Goal: Task Accomplishment & Management: Complete application form

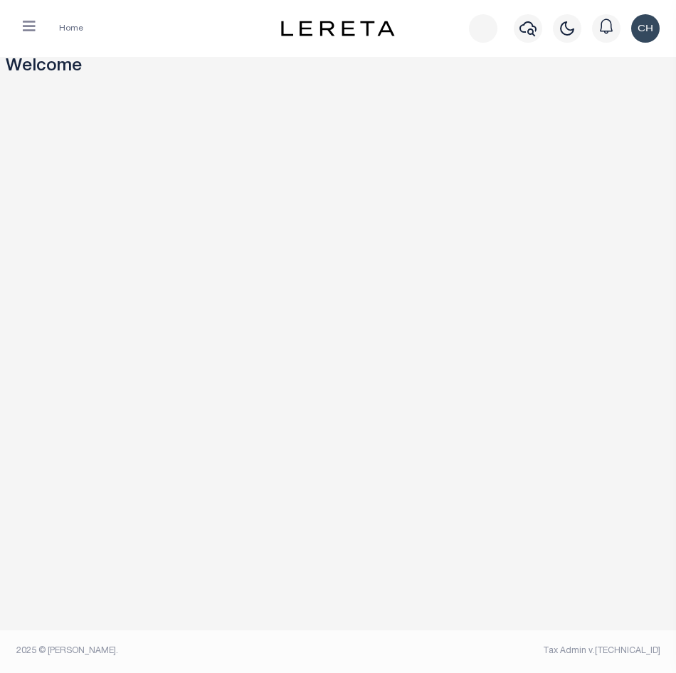
click at [23, 28] on icon "button" at bounding box center [29, 26] width 13 height 14
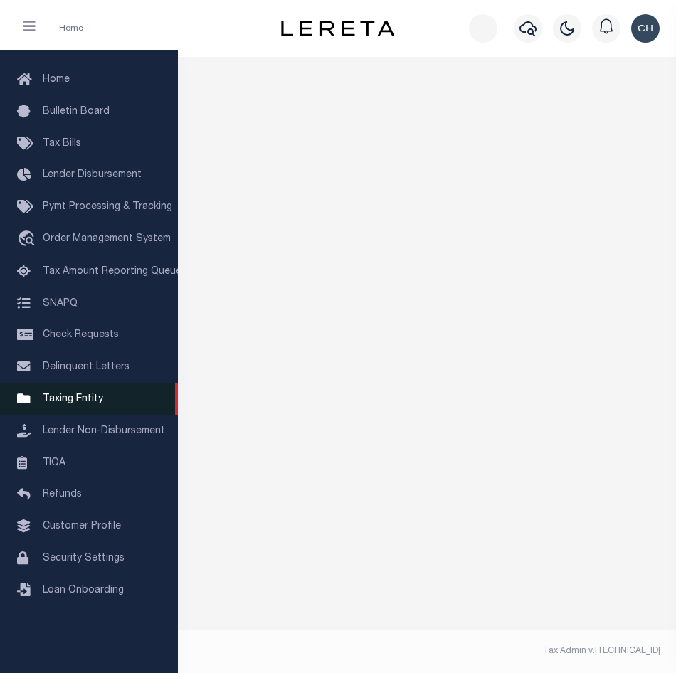
click at [67, 404] on span "Taxing Entity" at bounding box center [73, 399] width 60 height 10
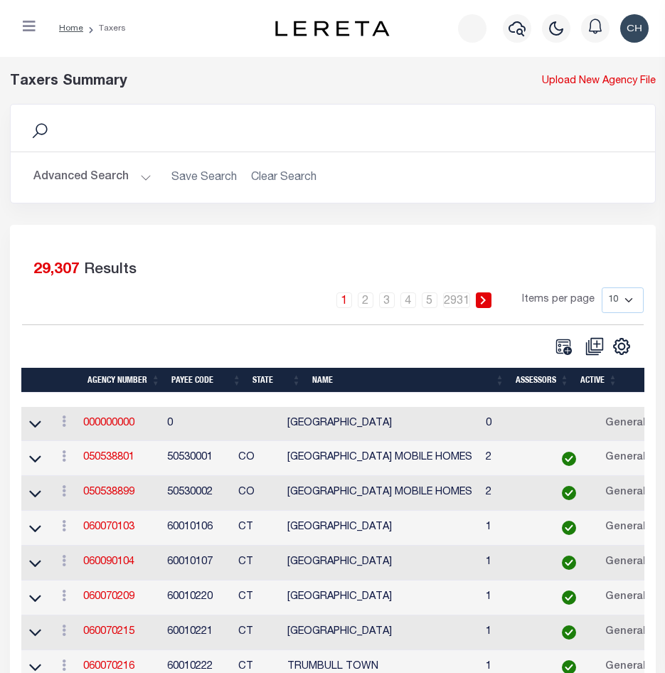
click at [139, 170] on button "Advanced Search" at bounding box center [92, 178] width 118 height 28
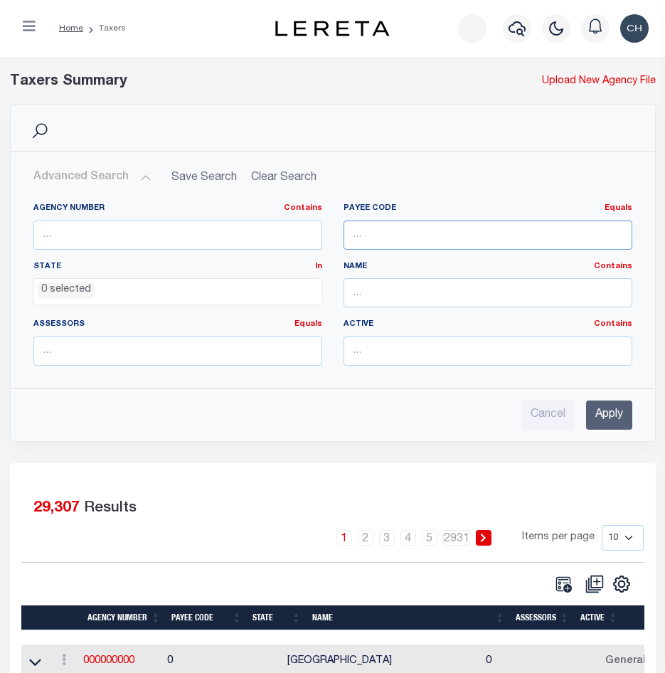
click at [414, 249] on input "number" at bounding box center [488, 235] width 289 height 29
type input "4102900000"
click at [598, 404] on input "Apply" at bounding box center [609, 415] width 46 height 29
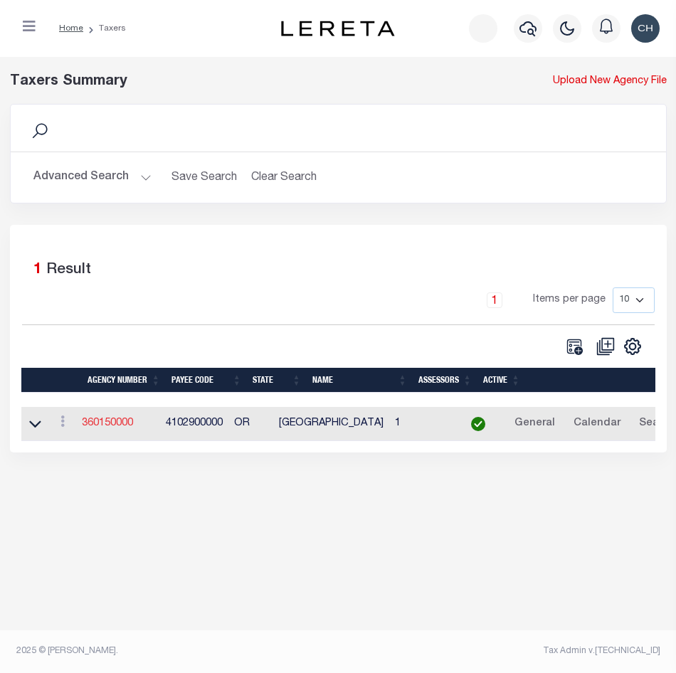
click at [116, 427] on link "360150000" at bounding box center [107, 423] width 51 height 10
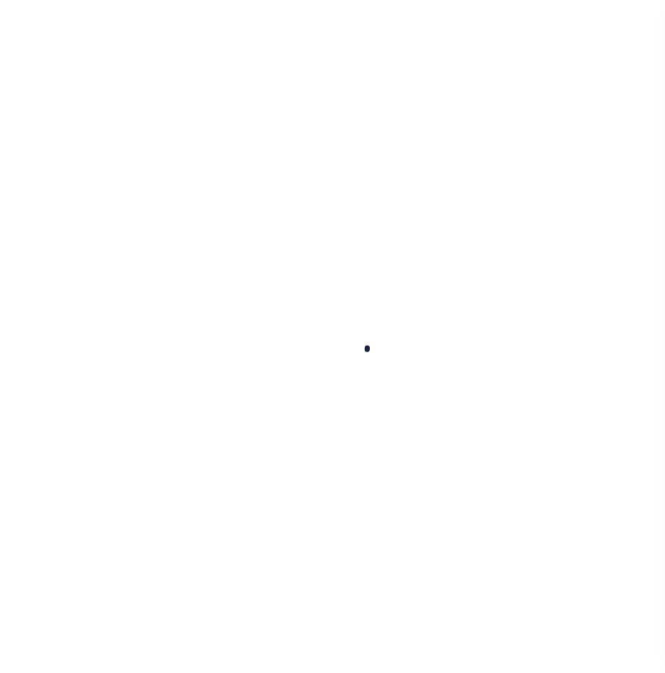
select select
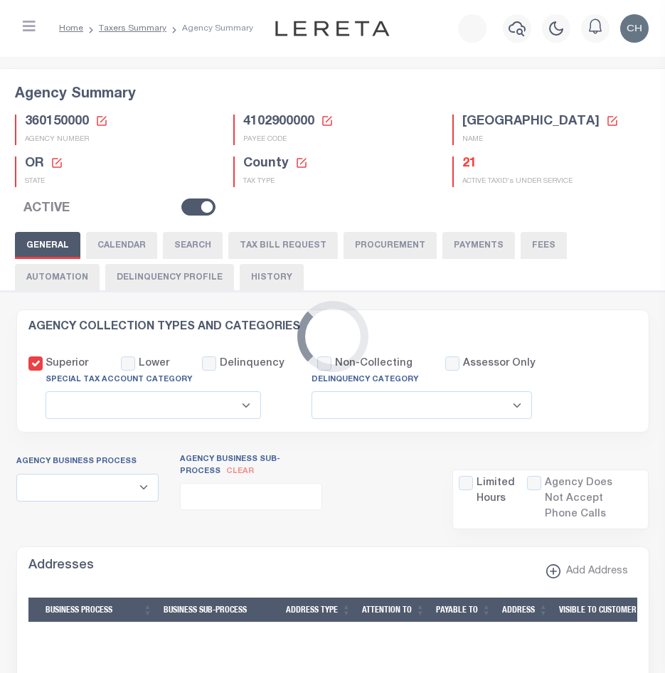
checkbox input "false"
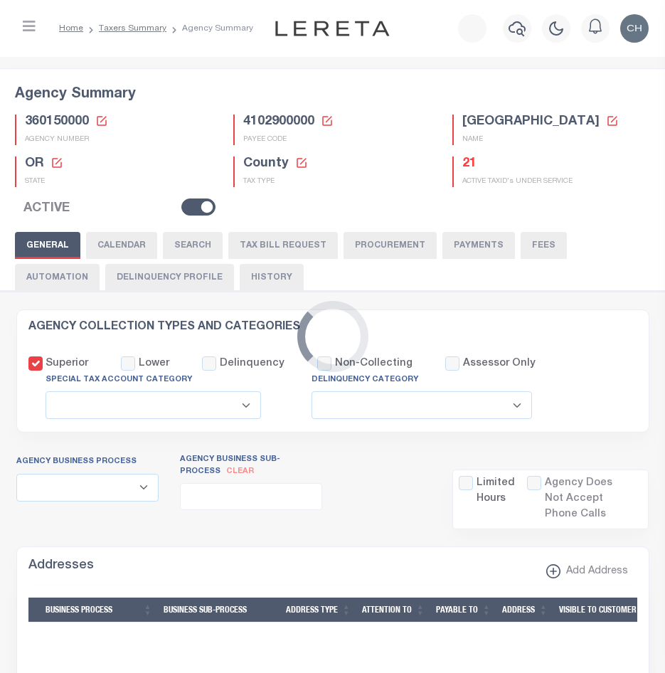
type input "4102900000"
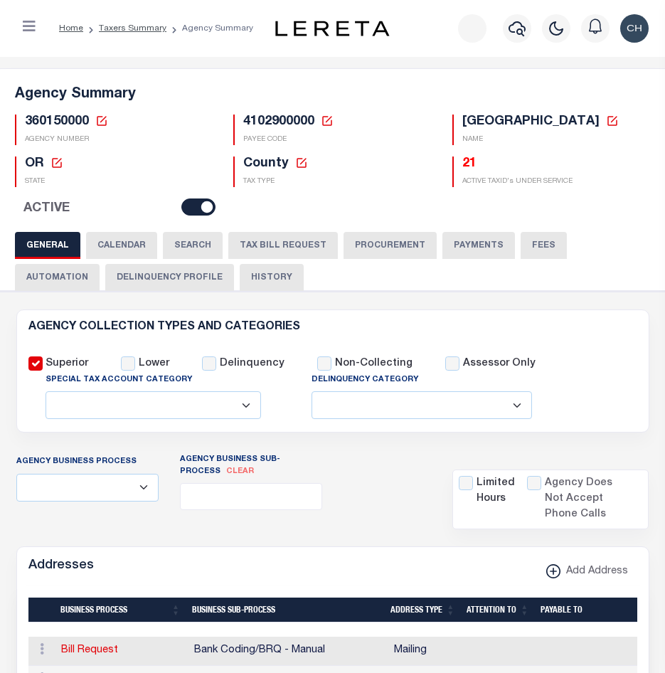
click at [561, 361] on div "Superior Lower Delinquency Non-Collecting Assessor Only" at bounding box center [333, 379] width 630 height 81
click at [271, 241] on button "TAX BILL REQUEST" at bounding box center [283, 245] width 110 height 27
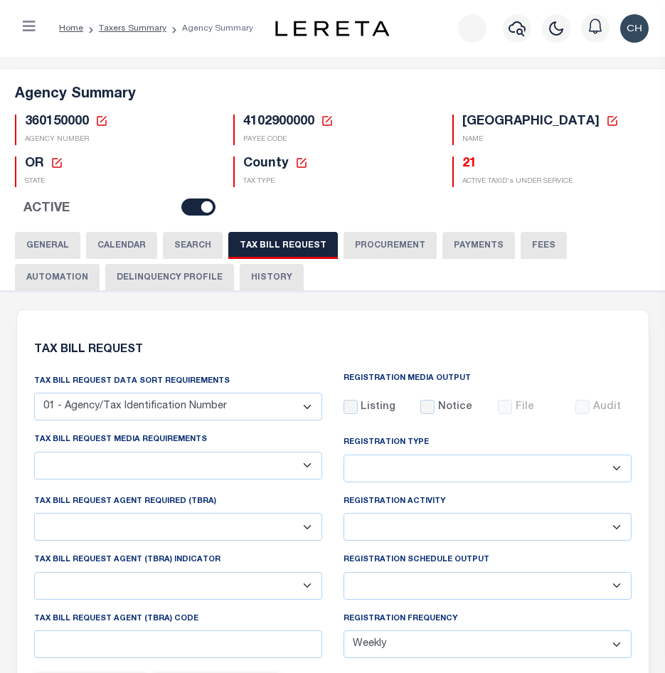
scroll to position [354, 0]
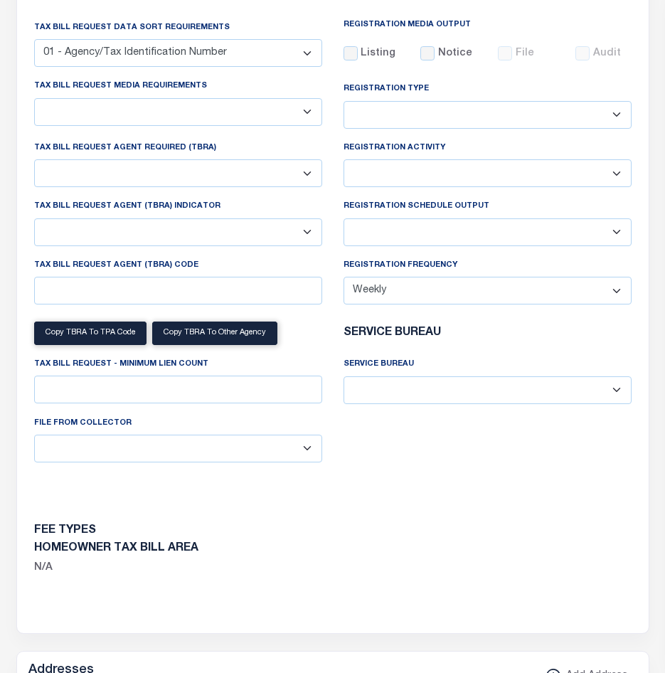
select select "22"
select select "true"
select select "9"
type input "LTS"
select select
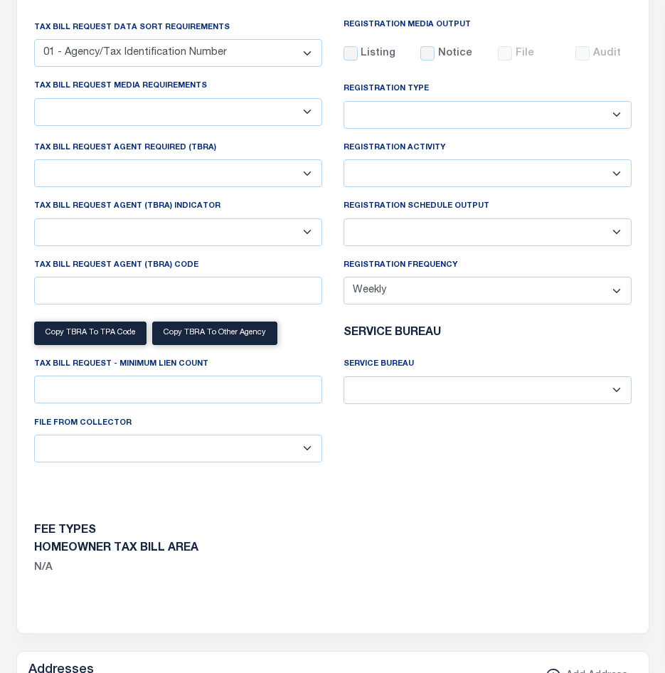
type input "1"
select select "4100743000"
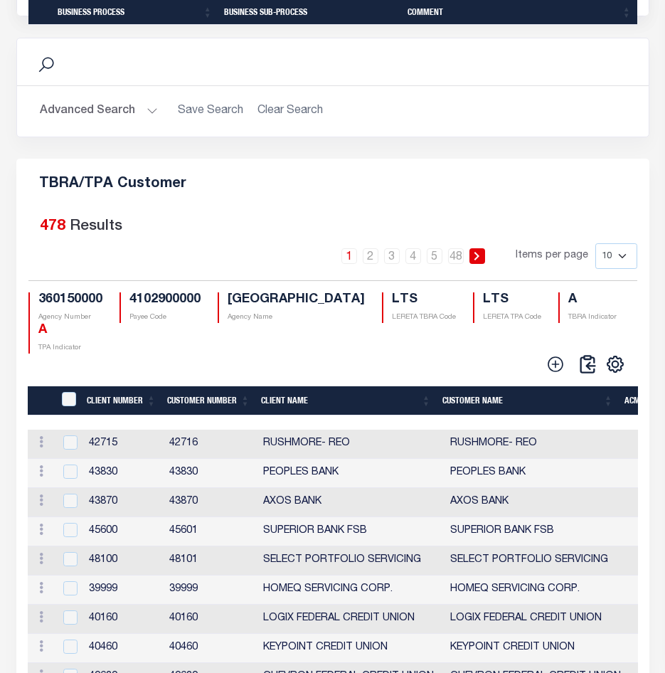
scroll to position [1793, 0]
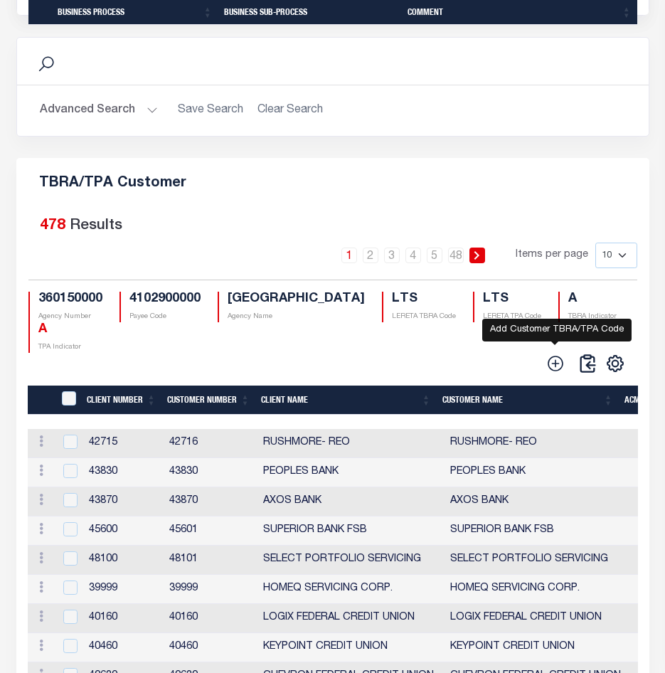
click at [549, 373] on icon at bounding box center [555, 363] width 18 height 18
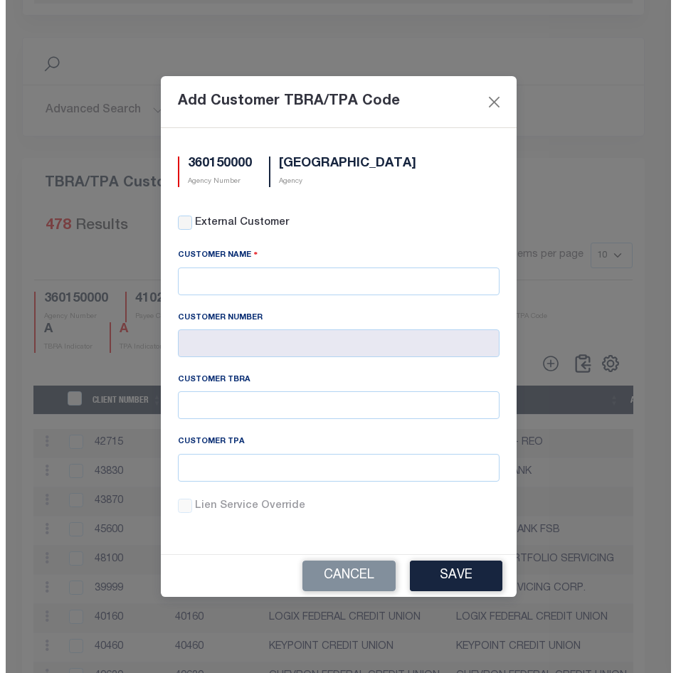
scroll to position [1775, 0]
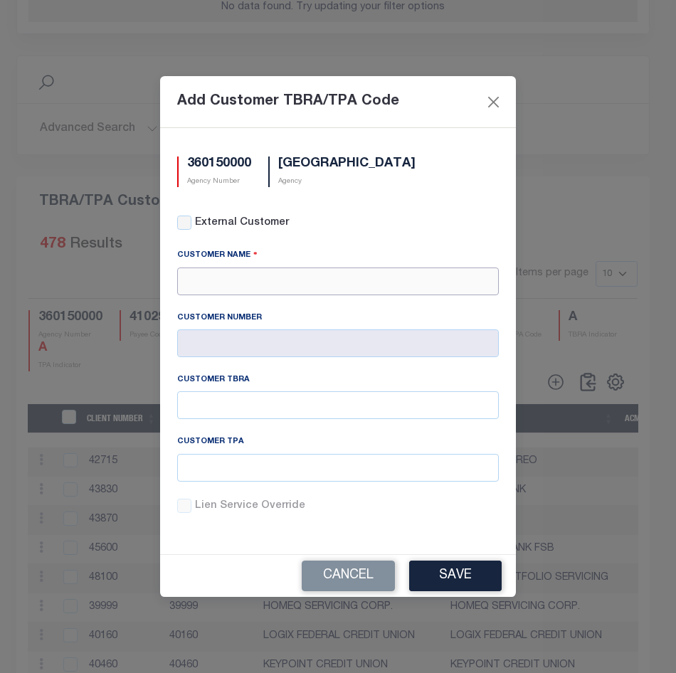
click at [209, 276] on input "text" at bounding box center [338, 282] width 322 height 28
click at [213, 309] on div "APCU" at bounding box center [338, 306] width 320 height 23
type input "APCU"
type input "2205"
type input "APCU"
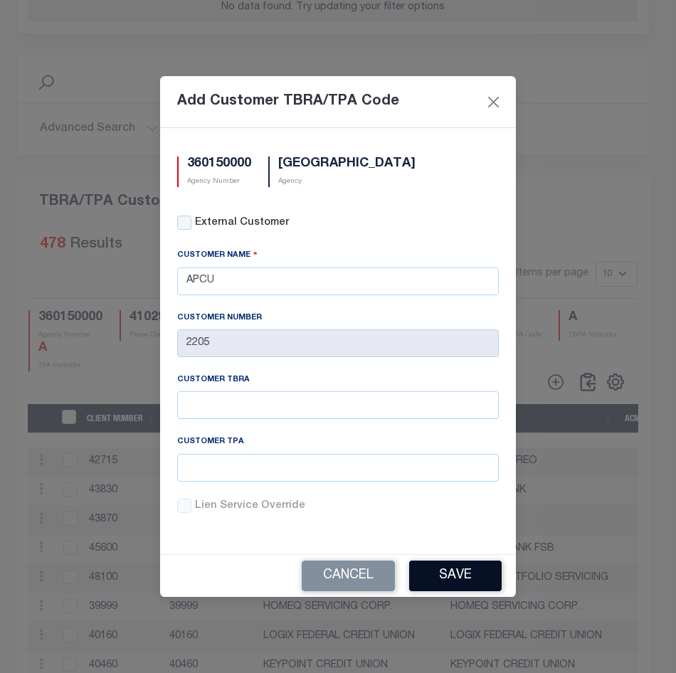
click at [448, 570] on button "Save" at bounding box center [455, 576] width 92 height 31
